Goal: Task Accomplishment & Management: Complete application form

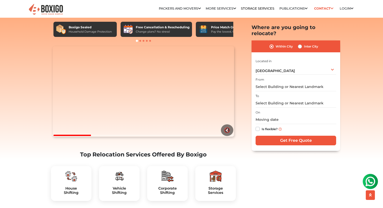
scroll to position [30, 0]
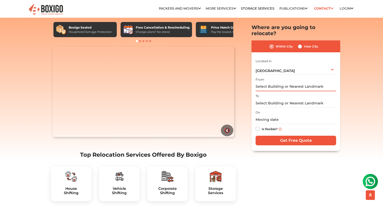
click at [291, 83] on input "text" at bounding box center [295, 87] width 81 height 9
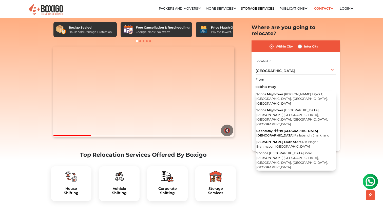
click at [296, 92] on span "[PERSON_NAME] Layout, [GEOGRAPHIC_DATA], [GEOGRAPHIC_DATA], [GEOGRAPHIC_DATA]" at bounding box center [292, 98] width 72 height 13
type input "Sobha Mayflower, [PERSON_NAME][GEOGRAPHIC_DATA], [GEOGRAPHIC_DATA], [GEOGRAPHIC…"
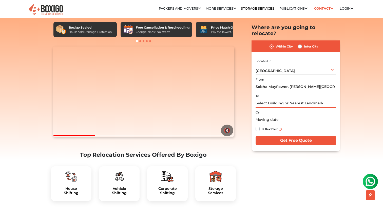
click at [287, 99] on input "text" at bounding box center [295, 103] width 81 height 9
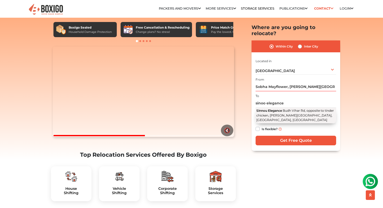
click at [297, 108] on button "Sinnou Elegance Budh Vihar Rd, opposite to tinder chicken, [PERSON_NAME][GEOGRA…" at bounding box center [295, 116] width 81 height 16
type input "Sinnou Elegance, Budh Vihar Rd, opposite to tinder chicken, [PERSON_NAME][GEOGR…"
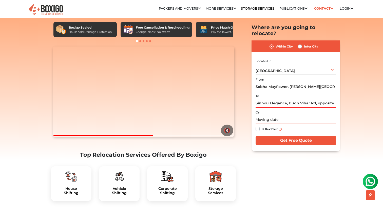
click at [275, 117] on input "text" at bounding box center [295, 120] width 81 height 9
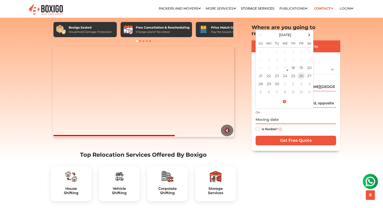
click at [301, 72] on td "26" at bounding box center [301, 76] width 8 height 8
type input "[DATE] 12:00 AM"
click at [269, 126] on label "Is flexible?" at bounding box center [270, 128] width 16 height 5
click at [260, 126] on input "Is flexible?" at bounding box center [257, 128] width 4 height 5
checkbox input "true"
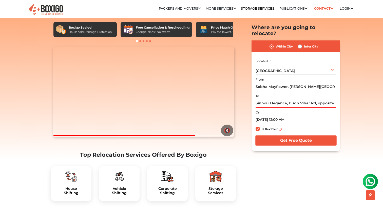
click at [275, 136] on input "Get Free Quote" at bounding box center [295, 141] width 81 height 10
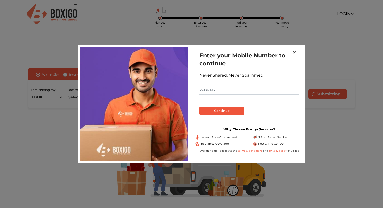
click at [294, 54] on span "×" at bounding box center [294, 52] width 4 height 7
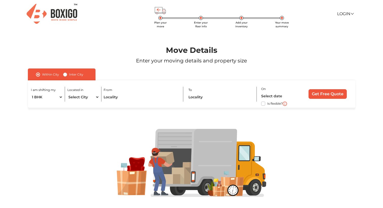
scroll to position [10, 0]
